Goal: Information Seeking & Learning: Check status

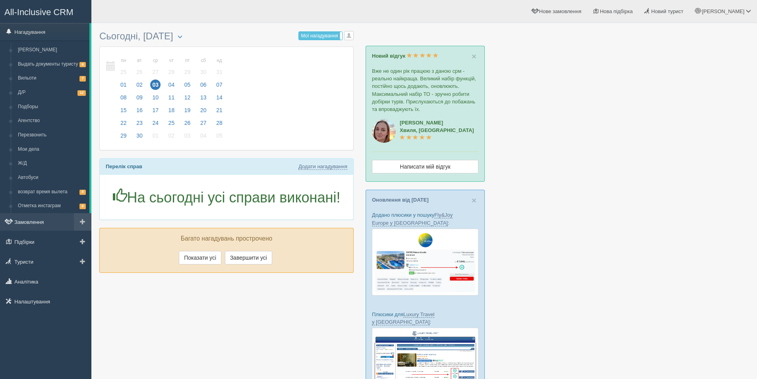
click at [29, 227] on link "Замовлення" at bounding box center [45, 221] width 91 height 17
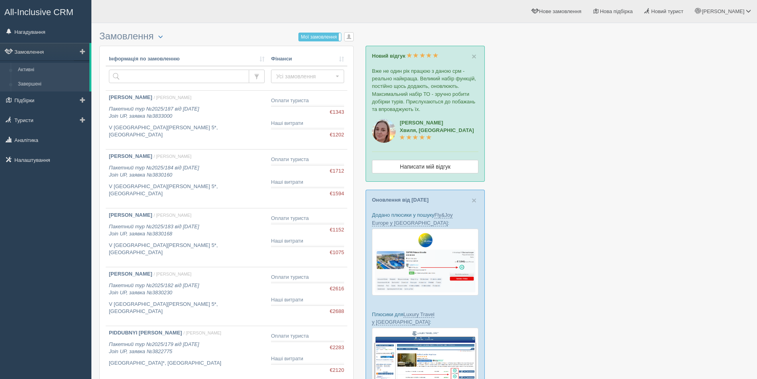
click at [33, 85] on link "Завершені" at bounding box center [51, 84] width 75 height 14
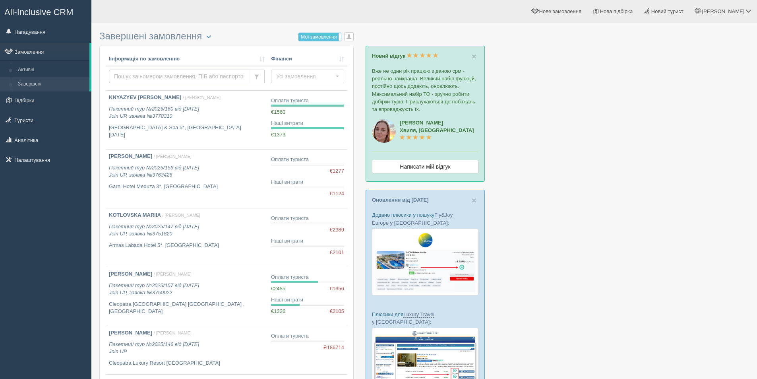
click at [135, 76] on input "text" at bounding box center [179, 77] width 140 height 14
paste input "RYBAKOVA"
type input "RYBAKOVA"
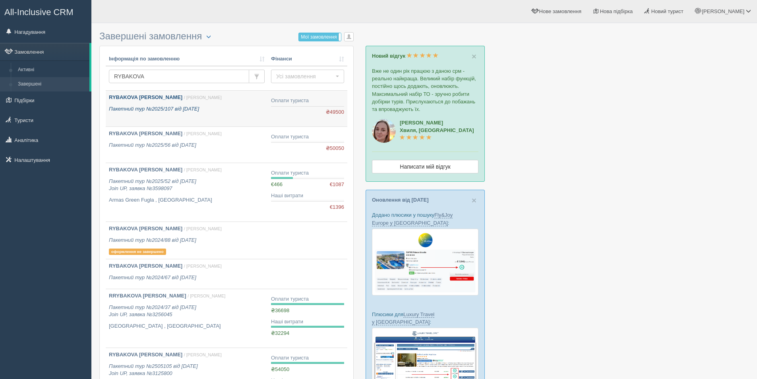
drag, startPoint x: 237, startPoint y: 109, endPoint x: 220, endPoint y: 111, distance: 17.6
click at [220, 111] on p "Пакетний тур №2025/107 від 06.06.2025" at bounding box center [187, 109] width 156 height 8
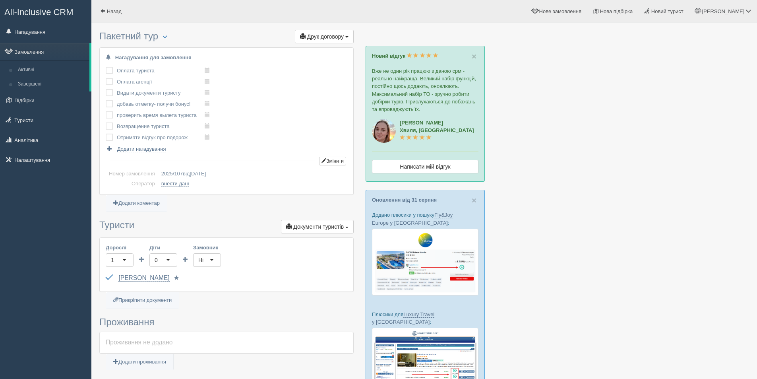
scroll to position [199, 0]
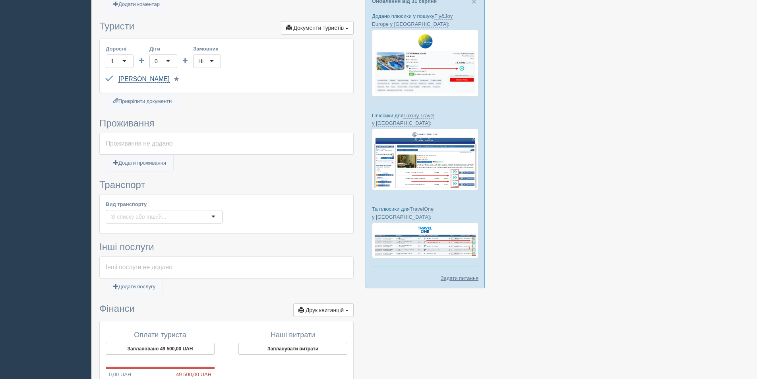
click at [163, 82] on link "RYBAKOVA OLHA" at bounding box center [143, 79] width 51 height 7
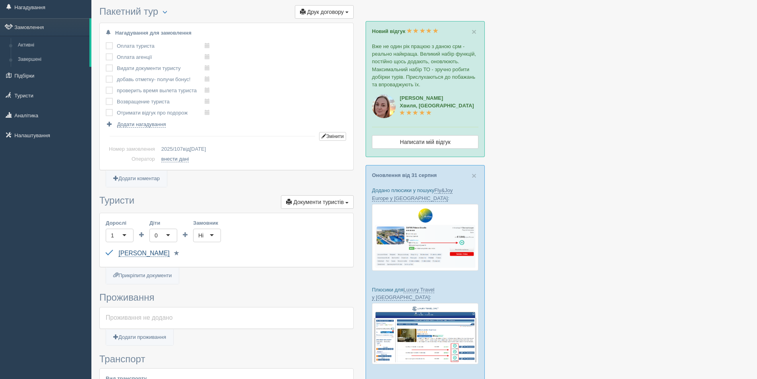
scroll to position [0, 0]
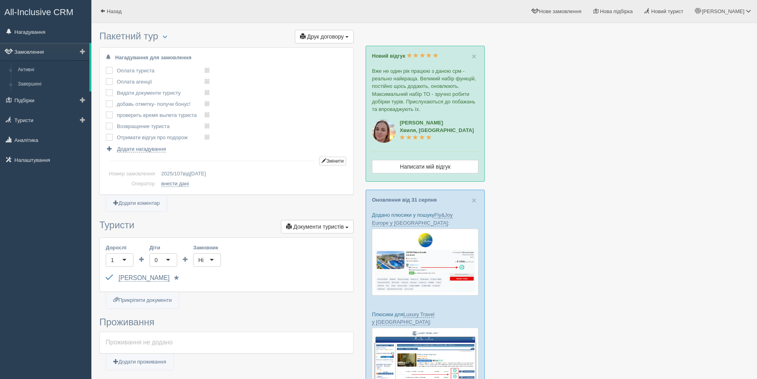
click at [37, 54] on link "Замовлення" at bounding box center [44, 51] width 89 height 17
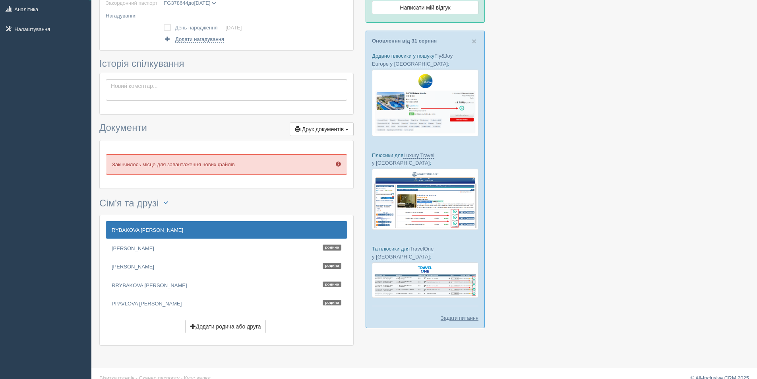
scroll to position [169, 0]
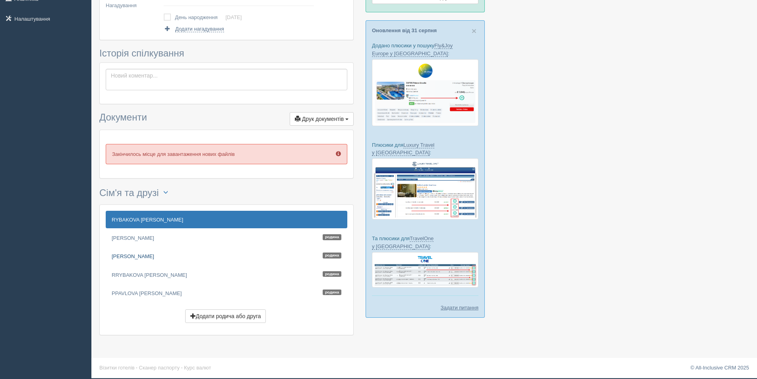
click at [155, 258] on link "[PERSON_NAME]" at bounding box center [227, 255] width 242 height 17
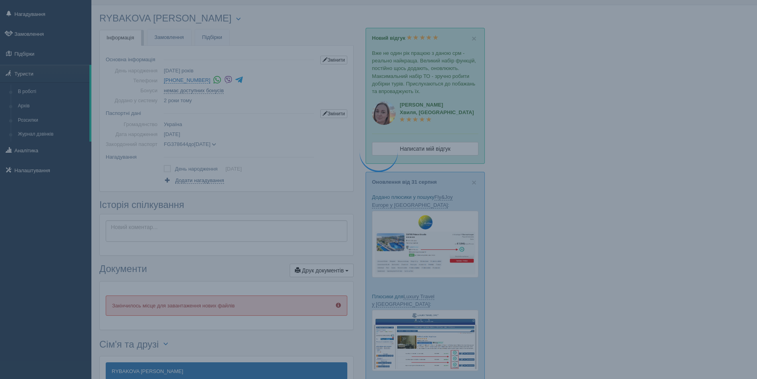
scroll to position [0, 0]
